Goal: Task Accomplishment & Management: Use online tool/utility

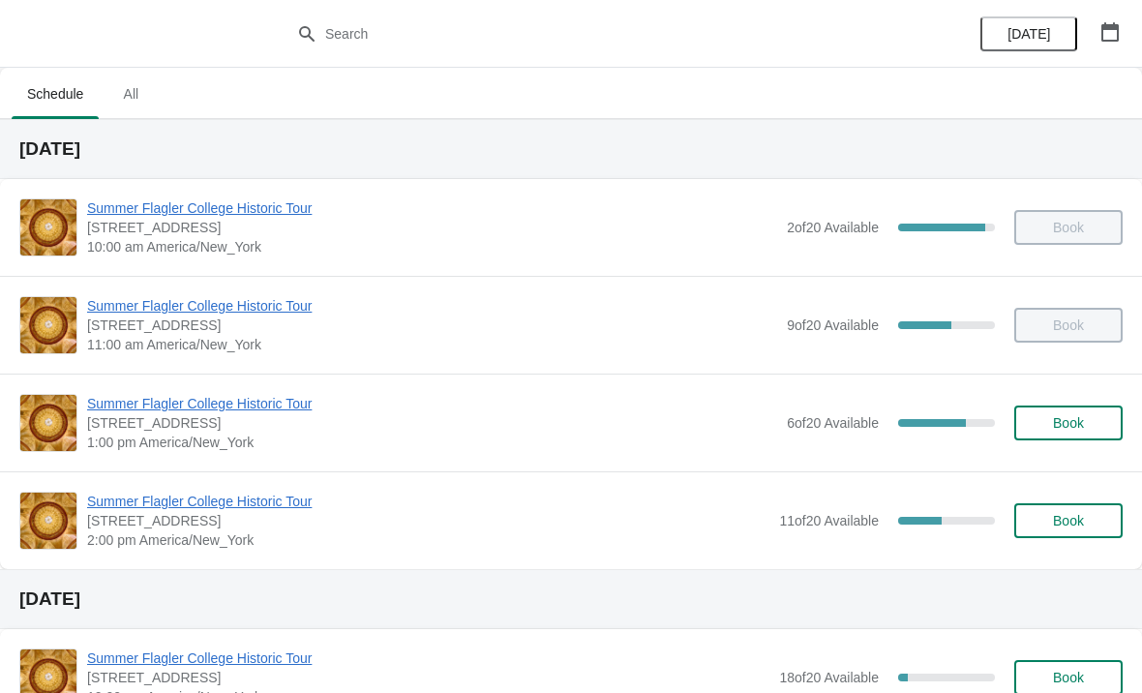
click at [1085, 529] on button "Book" at bounding box center [1068, 520] width 108 height 35
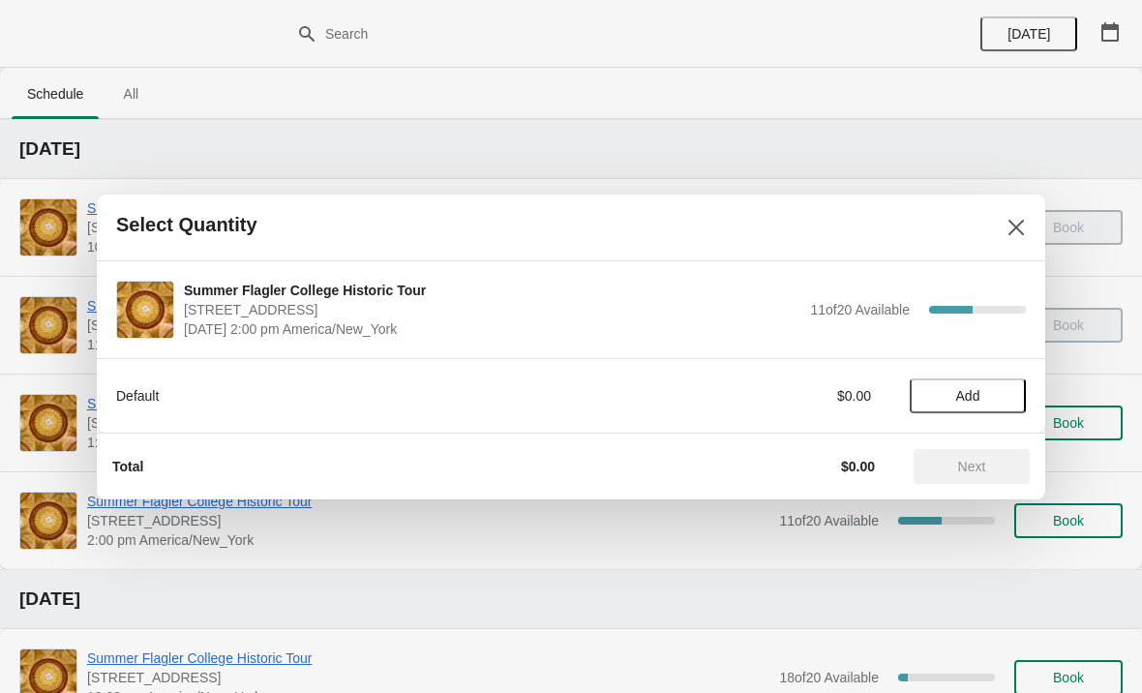
click at [971, 383] on button "Add" at bounding box center [968, 395] width 116 height 35
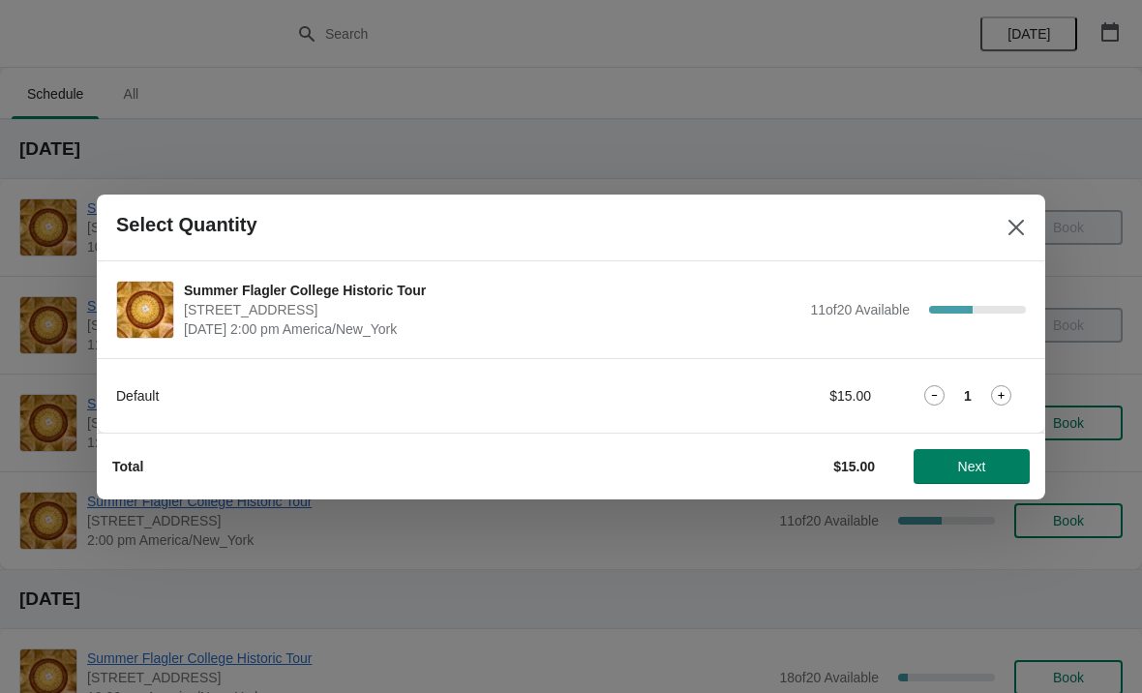
click at [997, 392] on icon at bounding box center [1001, 395] width 20 height 20
click at [985, 468] on span "Next" at bounding box center [972, 466] width 28 height 15
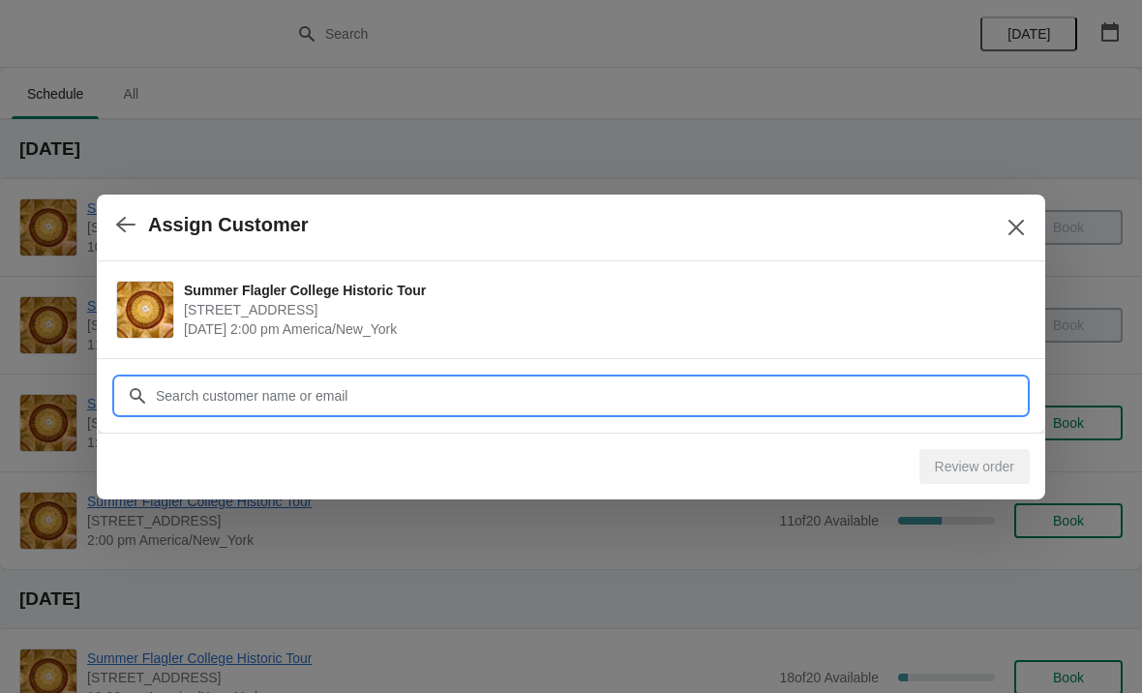
click at [396, 388] on input "Customer" at bounding box center [590, 395] width 871 height 35
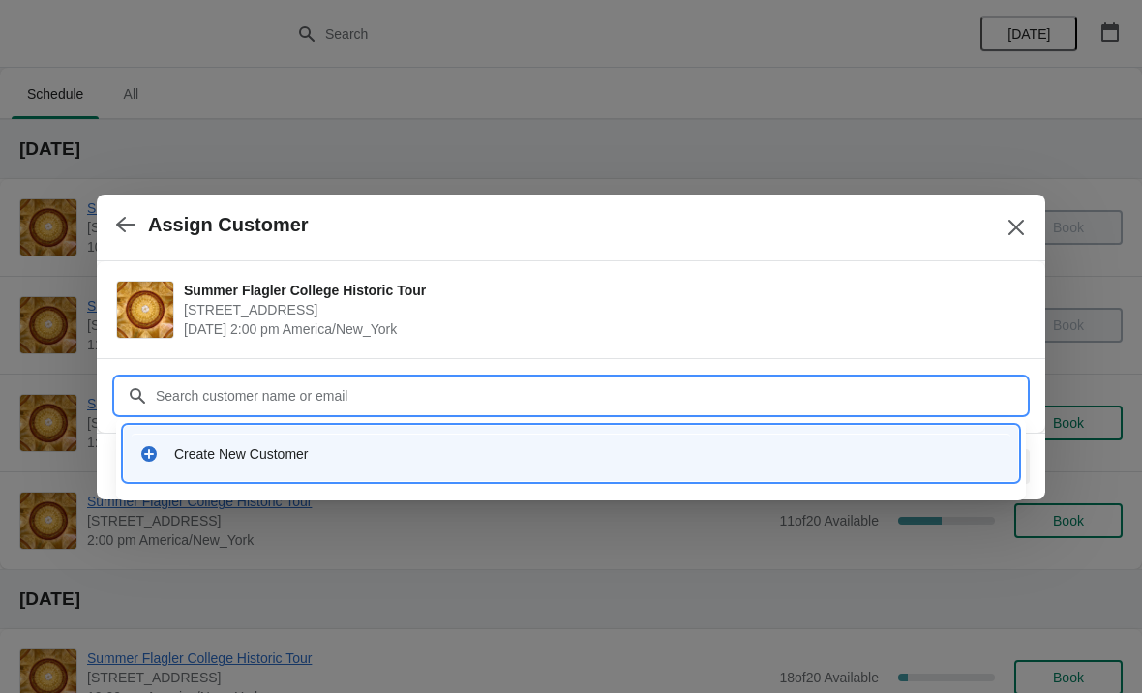
click at [365, 473] on div "Create New Customer" at bounding box center [571, 453] width 894 height 55
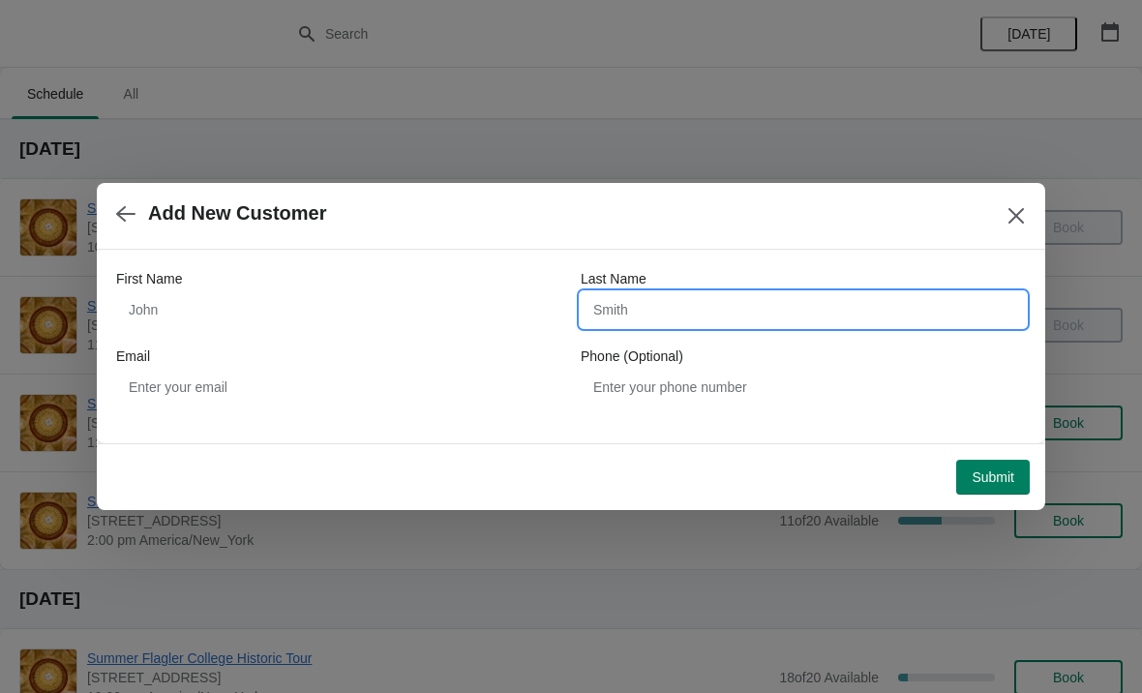
click at [948, 304] on input "Last Name" at bounding box center [803, 309] width 445 height 35
type input "[PERSON_NAME]"
click at [868, 235] on div "Add New Customer" at bounding box center [571, 216] width 948 height 67
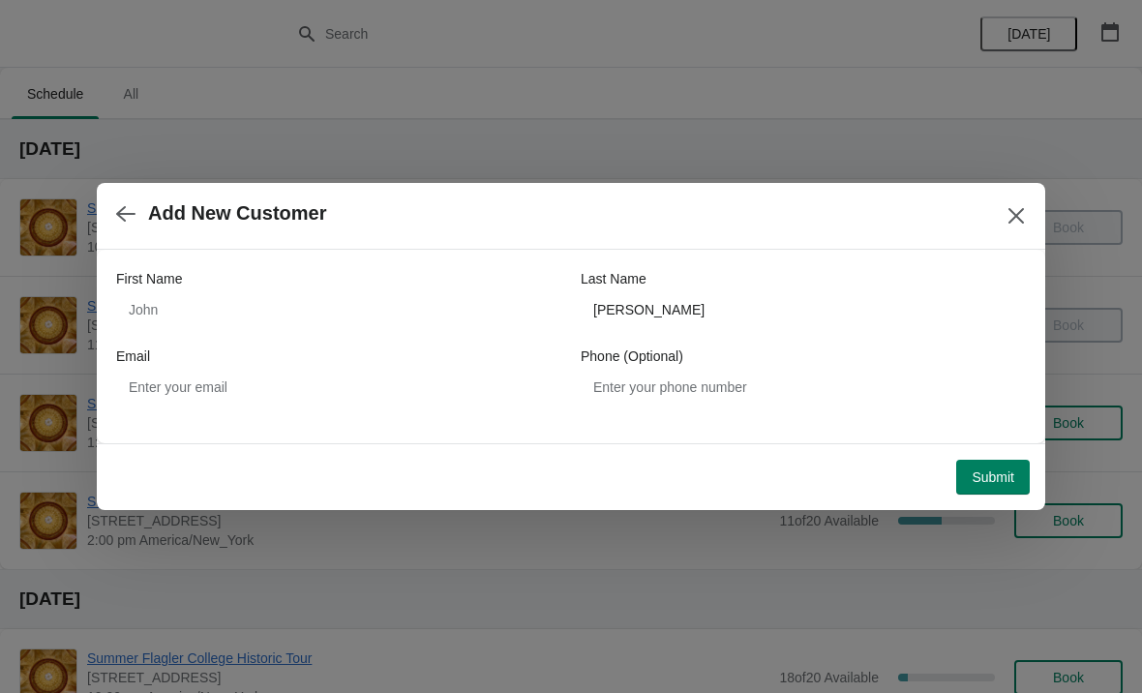
click at [1009, 487] on button "Submit" at bounding box center [993, 477] width 74 height 35
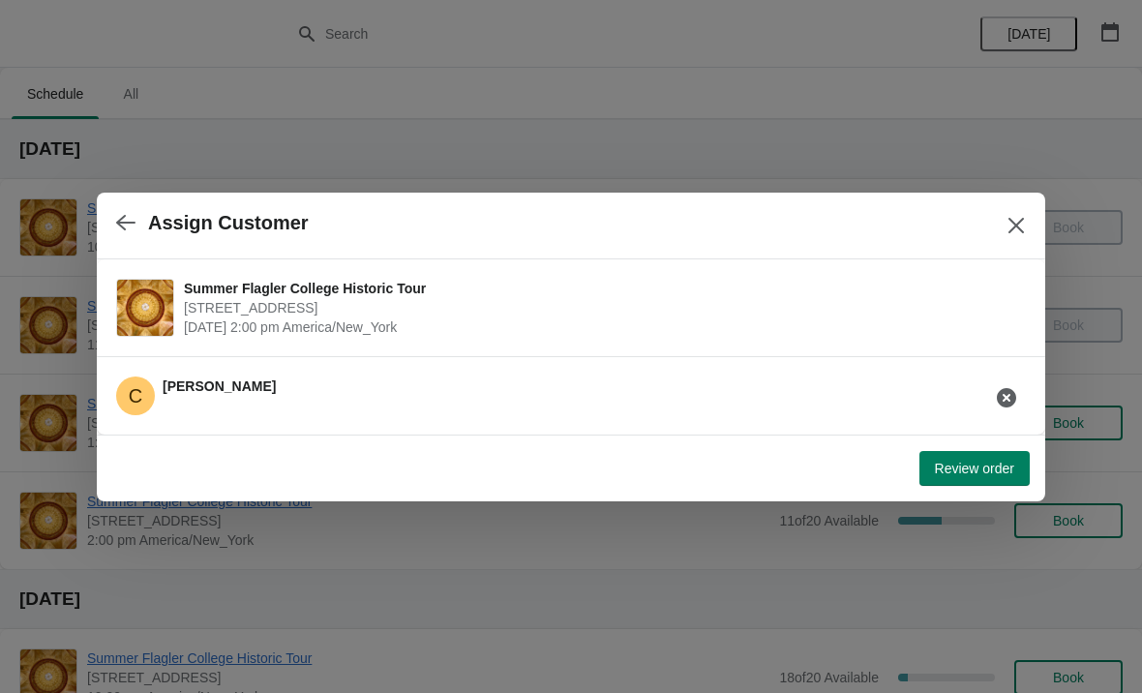
click at [982, 468] on span "Review order" at bounding box center [974, 468] width 79 height 15
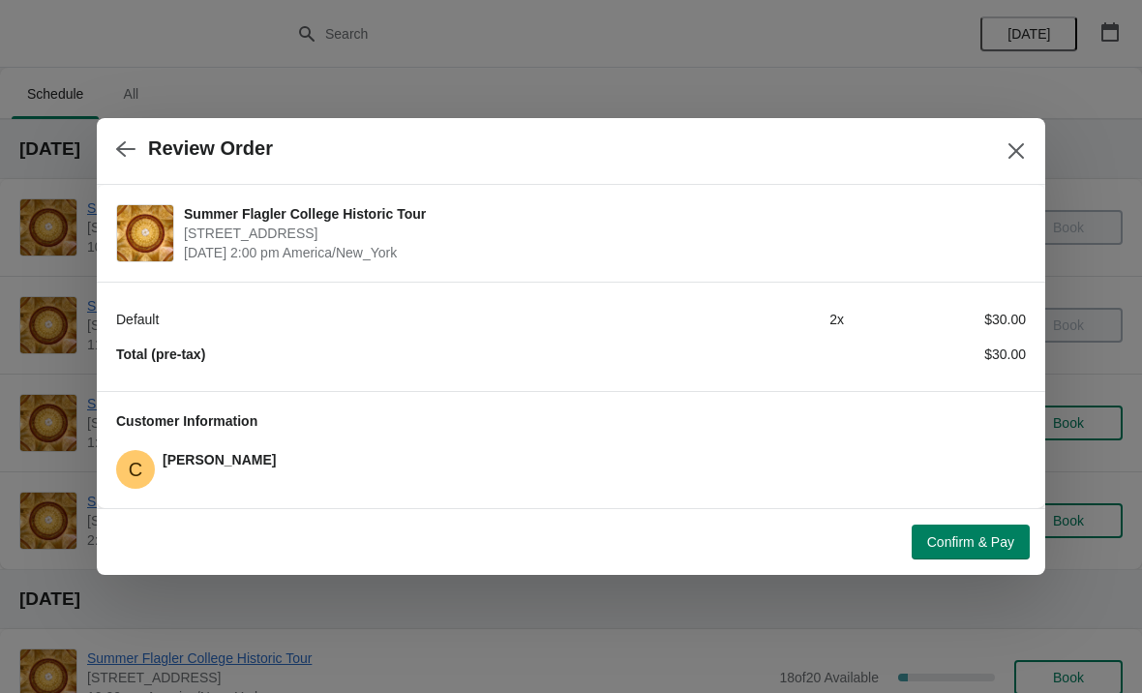
click at [992, 545] on span "Confirm & Pay" at bounding box center [970, 541] width 87 height 15
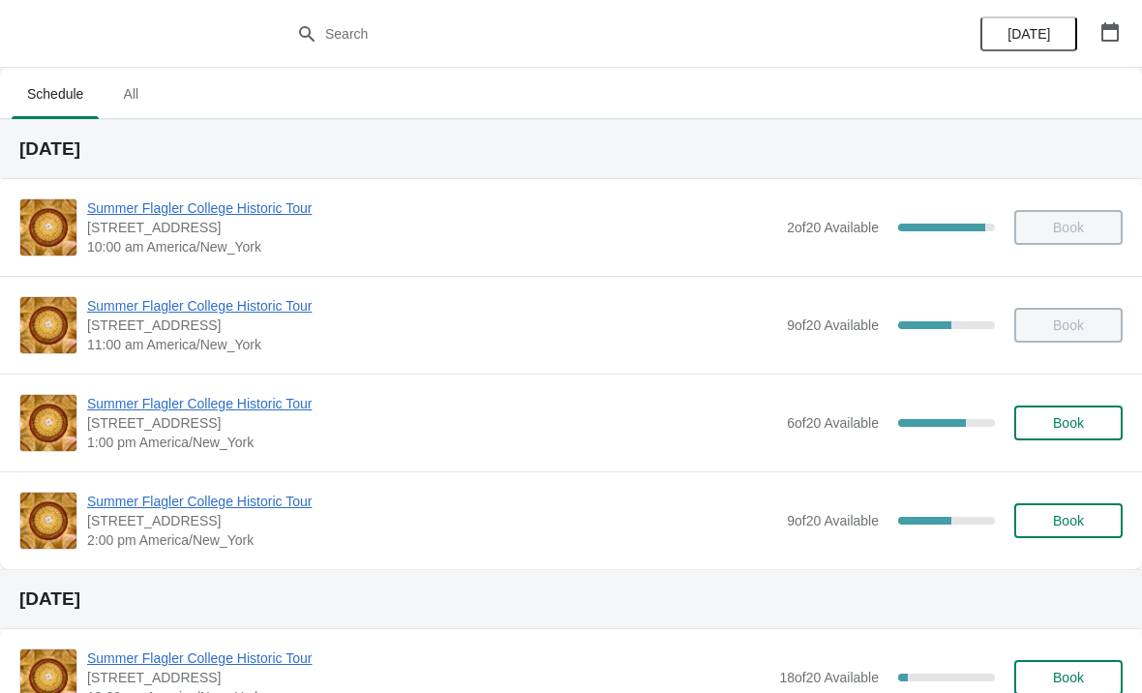
click at [127, 504] on span "Summer Flagler College Historic Tour" at bounding box center [432, 501] width 690 height 19
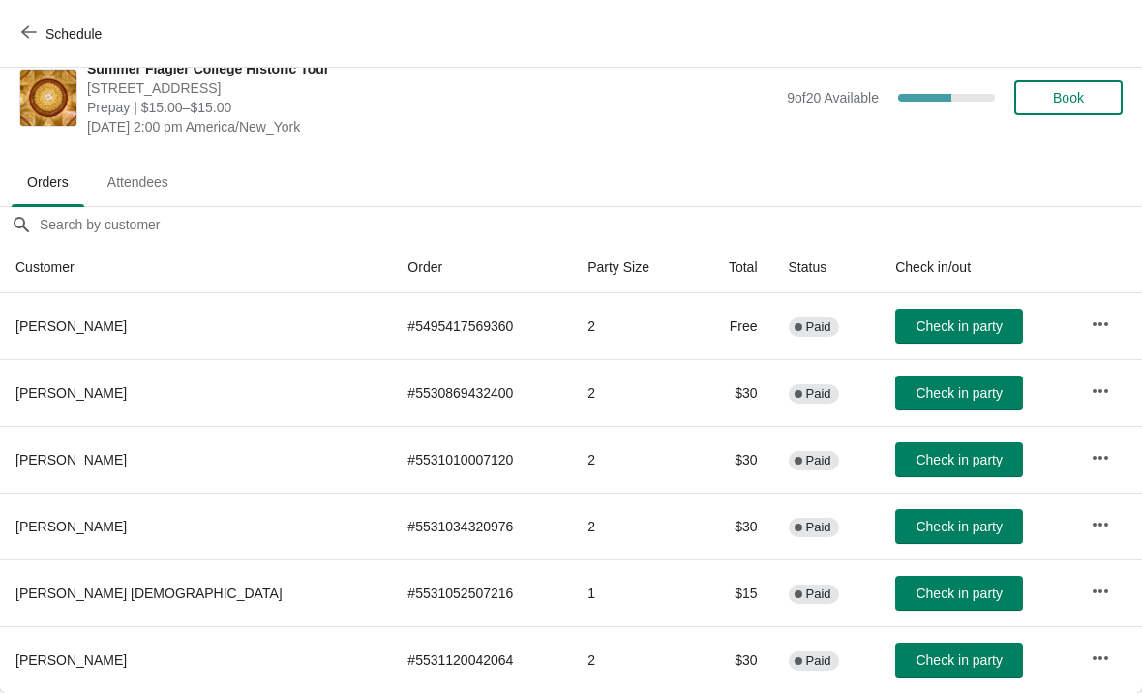
scroll to position [28, 0]
click at [927, 597] on span "Check in party" at bounding box center [958, 592] width 86 height 15
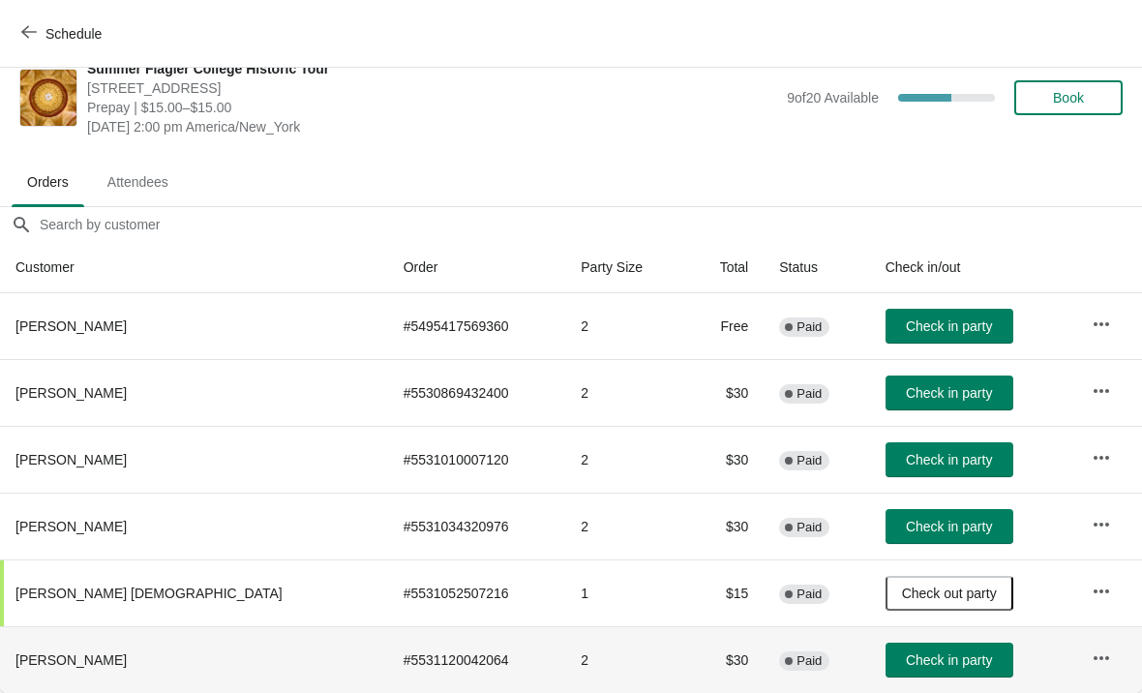
click at [906, 675] on button "Check in party" at bounding box center [949, 660] width 128 height 35
click at [935, 396] on span "Check in party" at bounding box center [949, 392] width 86 height 15
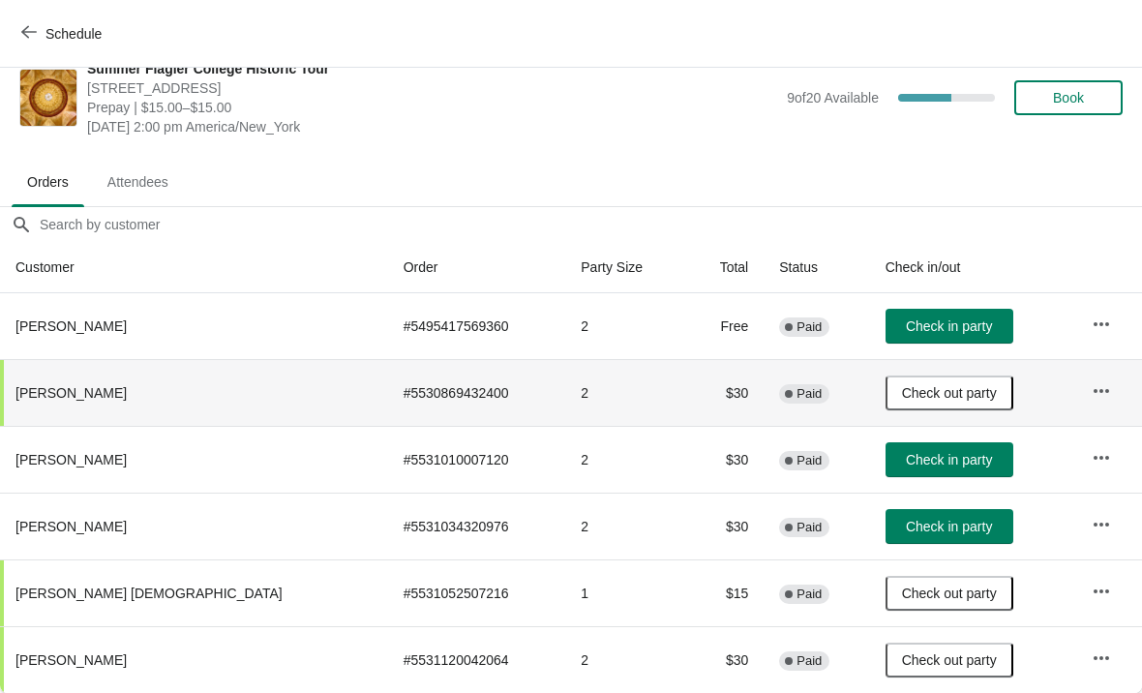
click at [916, 461] on span "Check in party" at bounding box center [949, 459] width 86 height 15
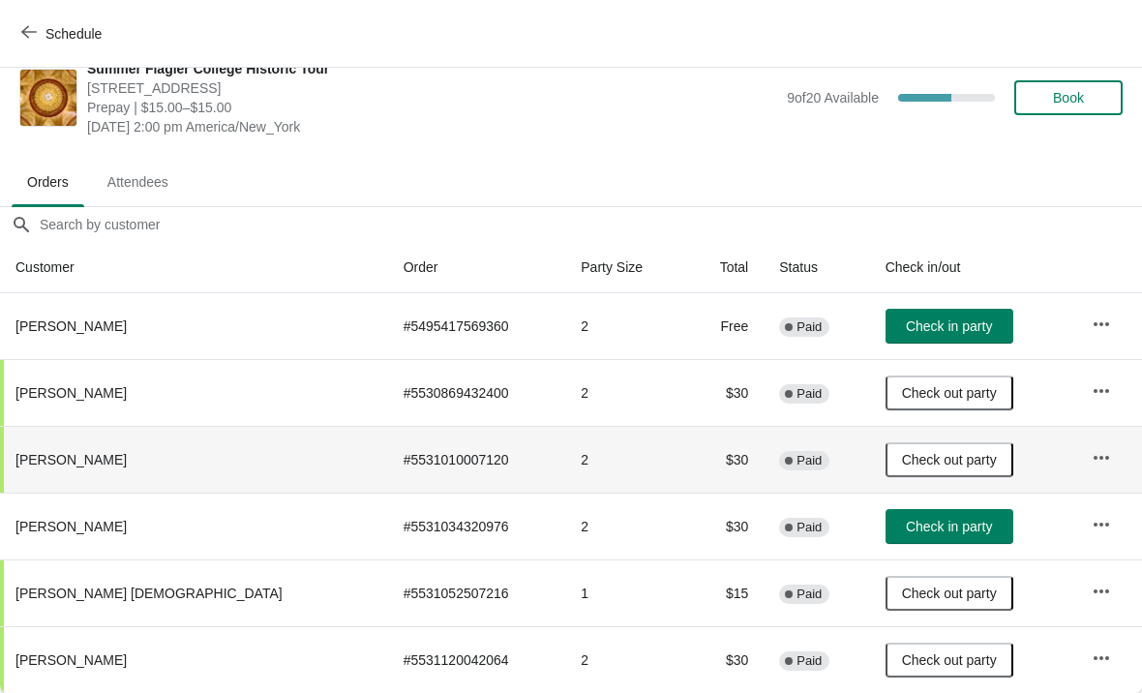
click at [925, 537] on button "Check in party" at bounding box center [949, 526] width 128 height 35
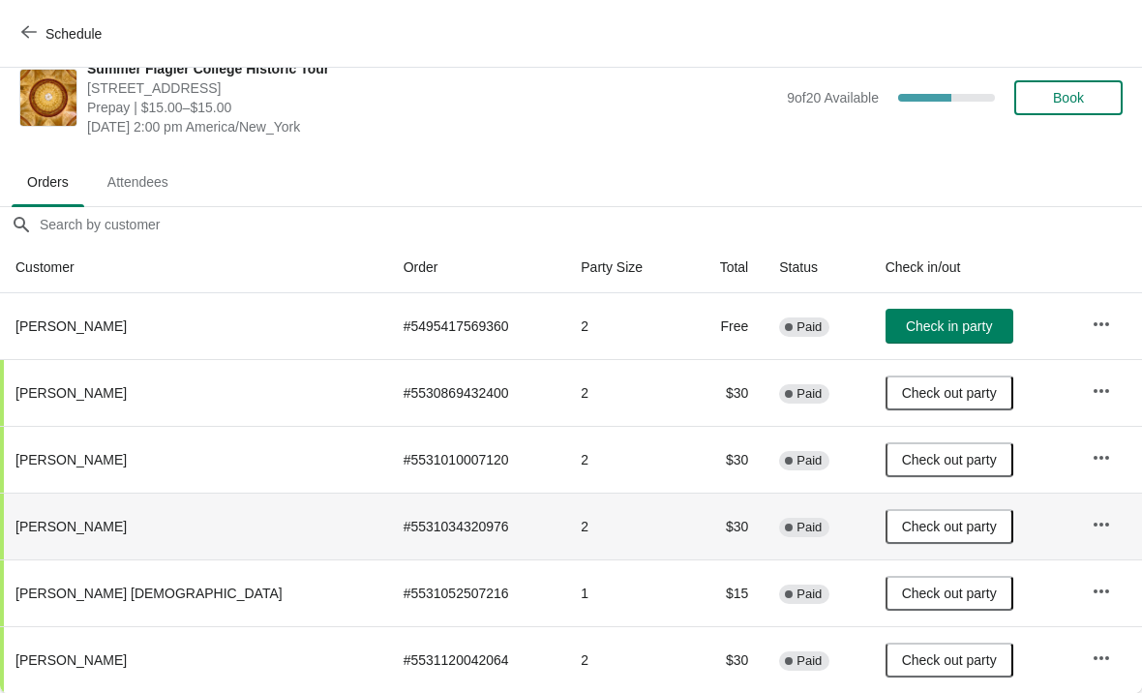
click at [44, 41] on span "Schedule" at bounding box center [63, 33] width 76 height 18
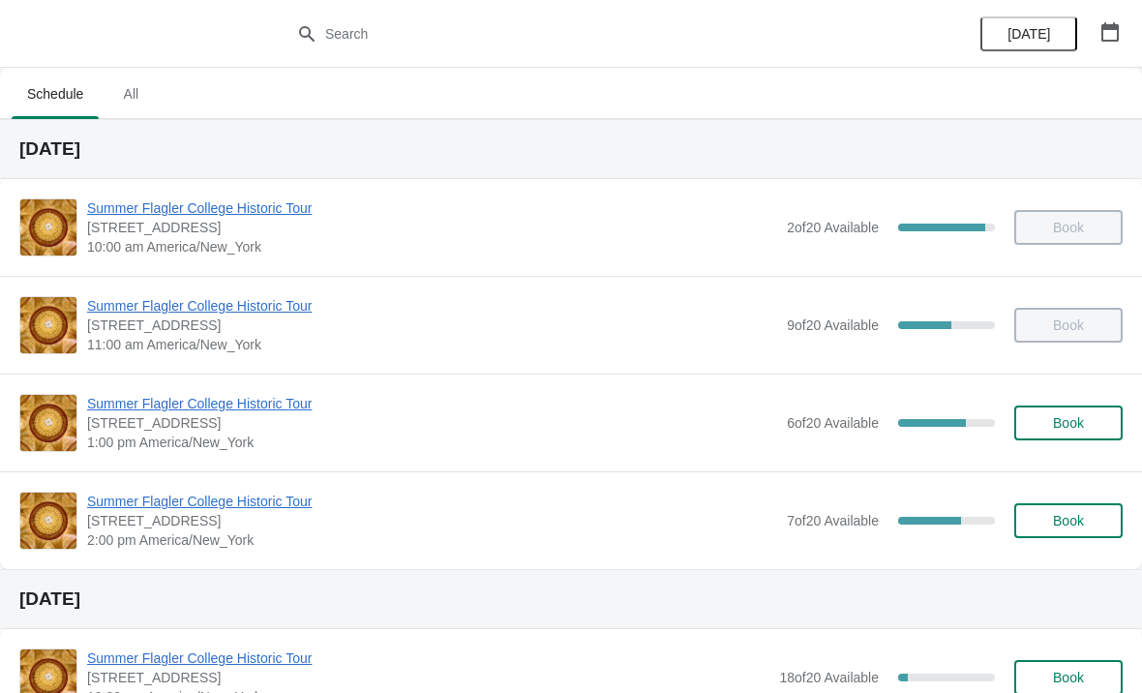
click at [240, 498] on span "Summer Flagler College Historic Tour" at bounding box center [432, 501] width 690 height 19
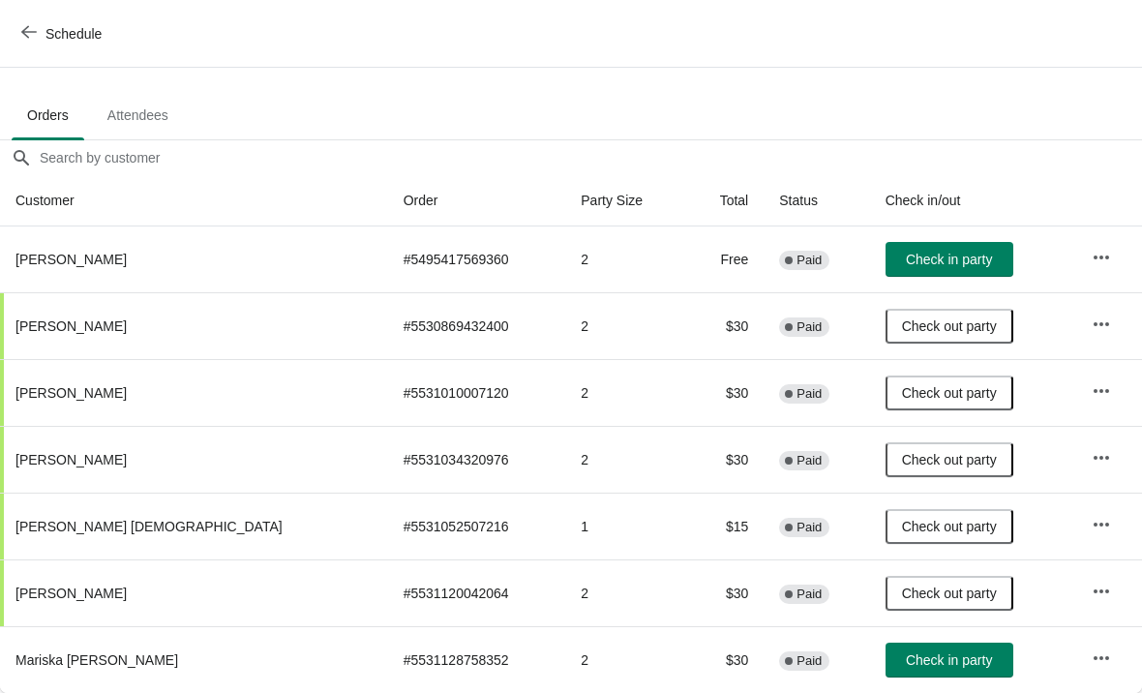
scroll to position [95, 0]
click at [929, 667] on span "Check in party" at bounding box center [949, 659] width 86 height 15
